Goal: Navigation & Orientation: Go to known website

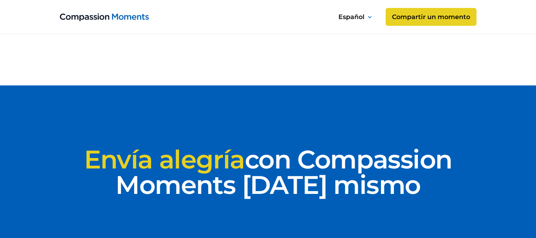
scroll to position [3849, 0]
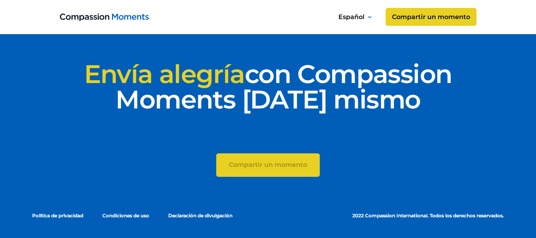
click at [296, 170] on link "Compartir un momento Vamos" at bounding box center [268, 164] width 104 height 23
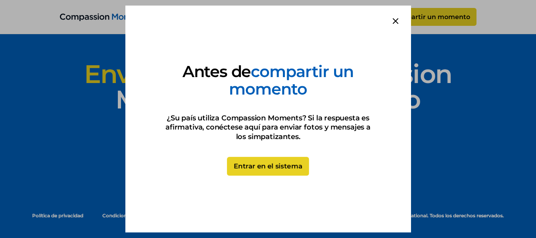
click at [279, 169] on link "Entrar en el sistema" at bounding box center [268, 166] width 82 height 19
click at [393, 24] on div at bounding box center [395, 21] width 31 height 31
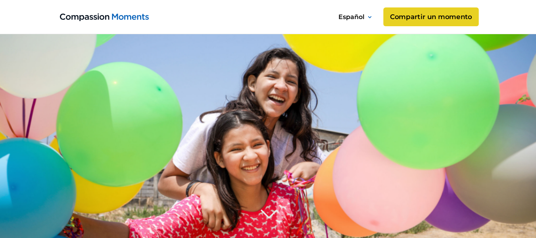
click at [443, 11] on link "Compartir un momento" at bounding box center [430, 17] width 95 height 19
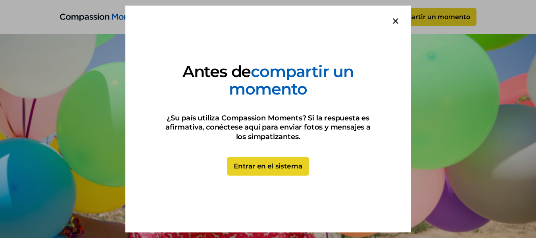
click at [266, 159] on link "Entrar en el sistema" at bounding box center [268, 166] width 82 height 19
